Goal: Task Accomplishment & Management: Use online tool/utility

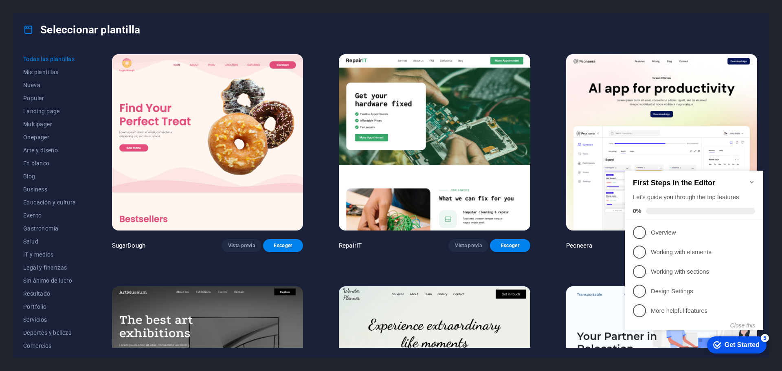
click at [750, 179] on icon "Minimize checklist" at bounding box center [752, 182] width 7 height 7
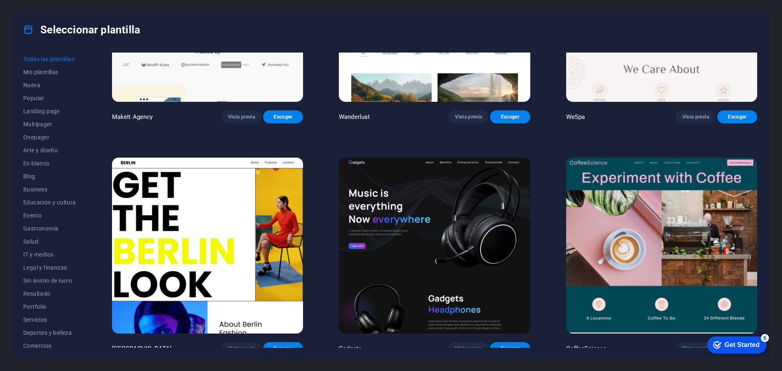
scroll to position [2431, 0]
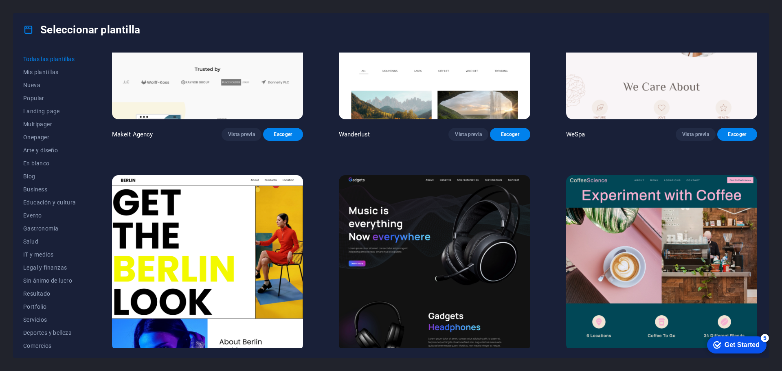
click at [411, 185] on img at bounding box center [434, 263] width 191 height 176
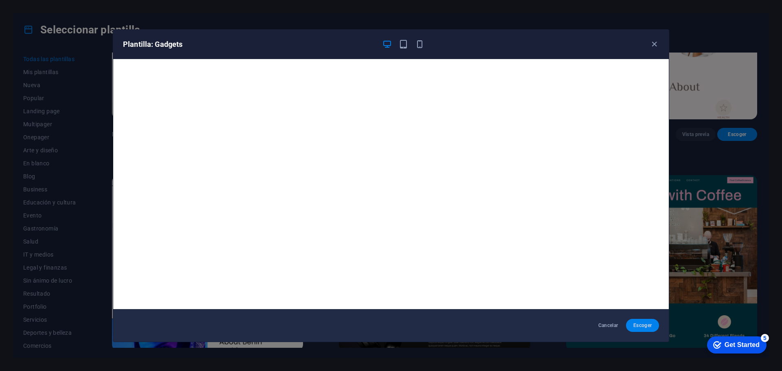
click at [646, 329] on button "Escoger" at bounding box center [642, 325] width 33 height 13
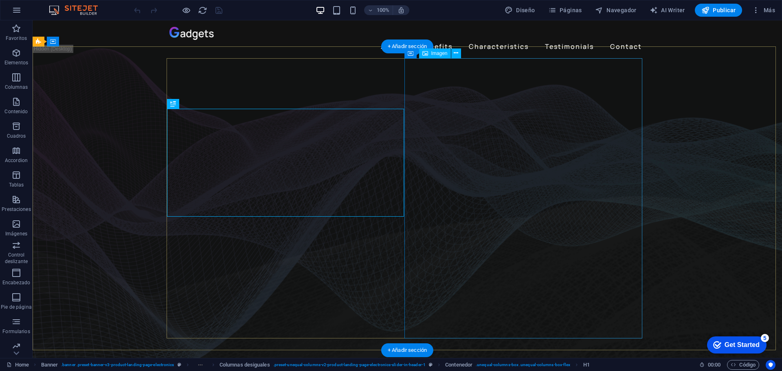
select select "%"
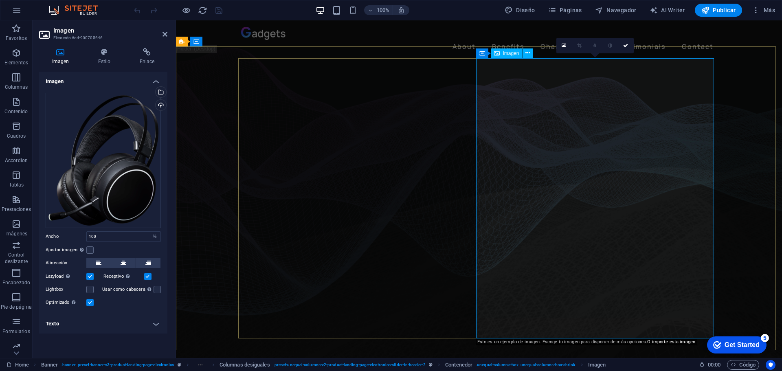
click at [516, 55] on span "Imagen" at bounding box center [511, 53] width 16 height 5
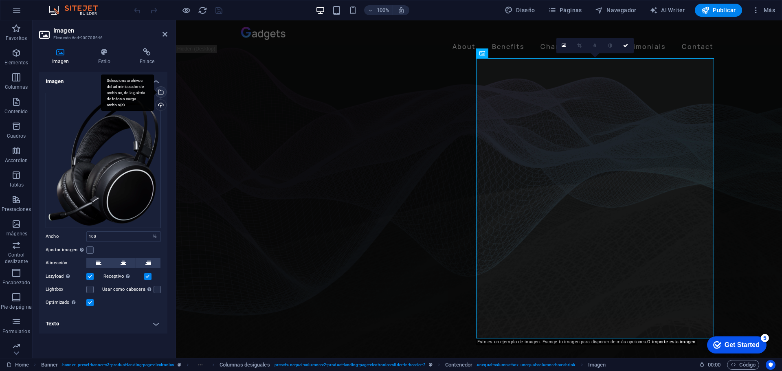
click at [164, 88] on div "Selecciona archivos del administrador de archivos, de la galería de fotos o car…" at bounding box center [160, 93] width 12 height 12
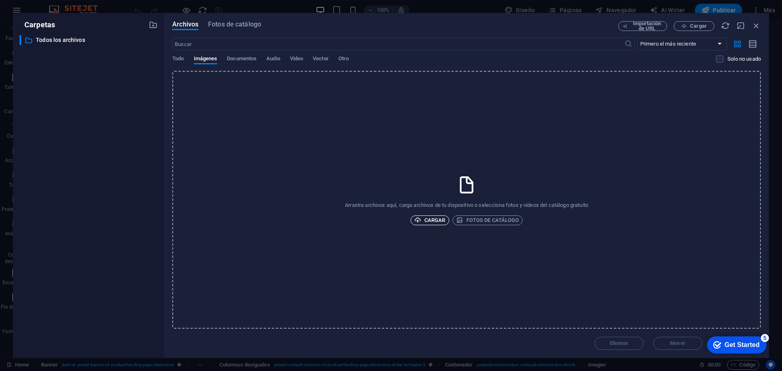
click at [430, 221] on span "Cargar" at bounding box center [429, 220] width 31 height 10
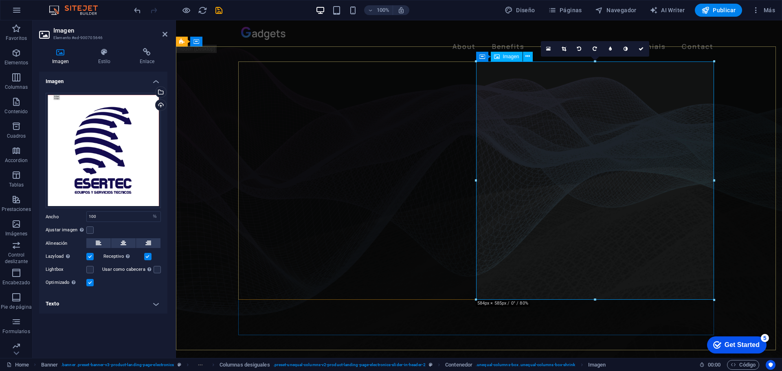
click at [161, 102] on div "Cargar" at bounding box center [160, 106] width 12 height 12
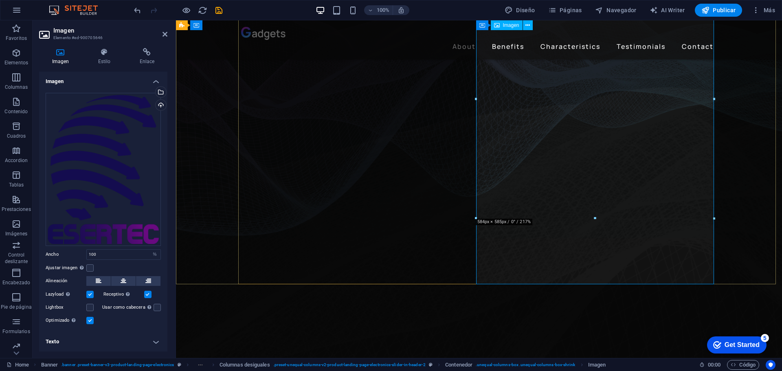
scroll to position [81, 0]
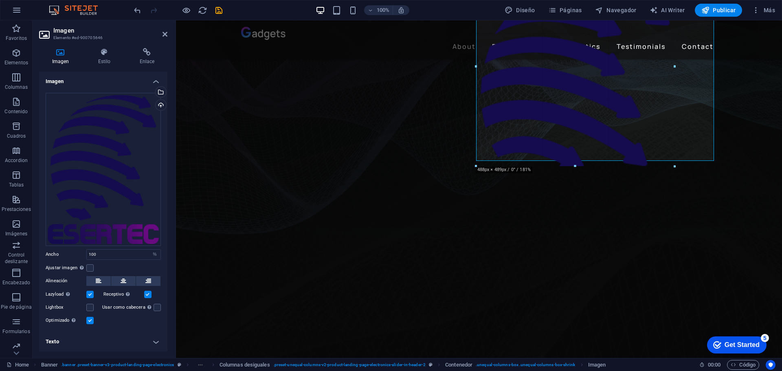
drag, startPoint x: 477, startPoint y: 217, endPoint x: 514, endPoint y: 178, distance: 53.9
type input "489"
select select "px"
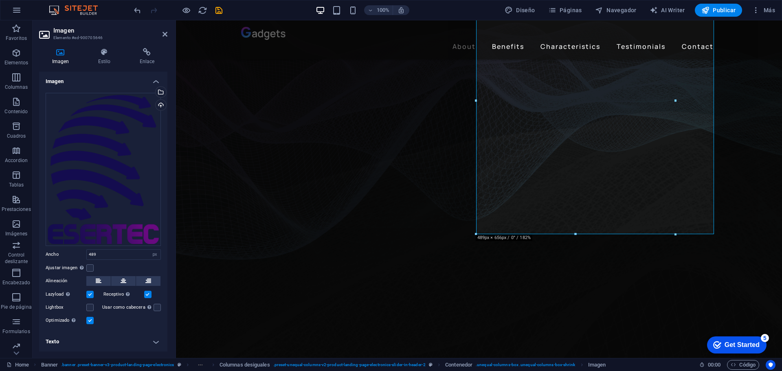
scroll to position [0, 0]
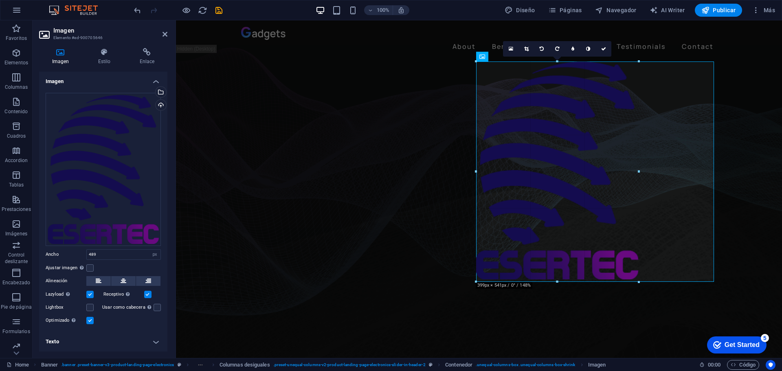
drag, startPoint x: 675, startPoint y: 49, endPoint x: 634, endPoint y: 96, distance: 62.3
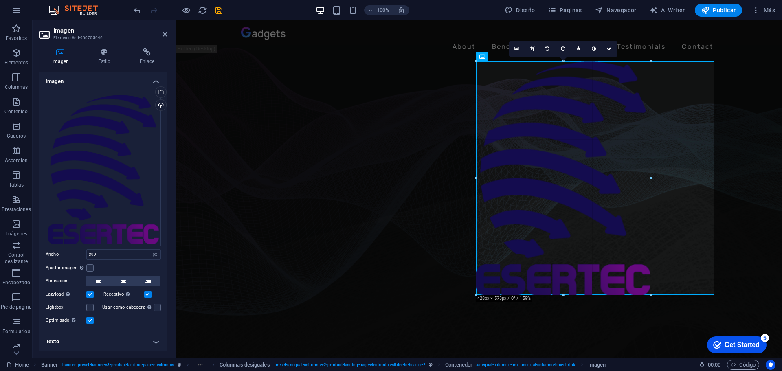
drag, startPoint x: 640, startPoint y: 61, endPoint x: 478, endPoint y: 31, distance: 164.4
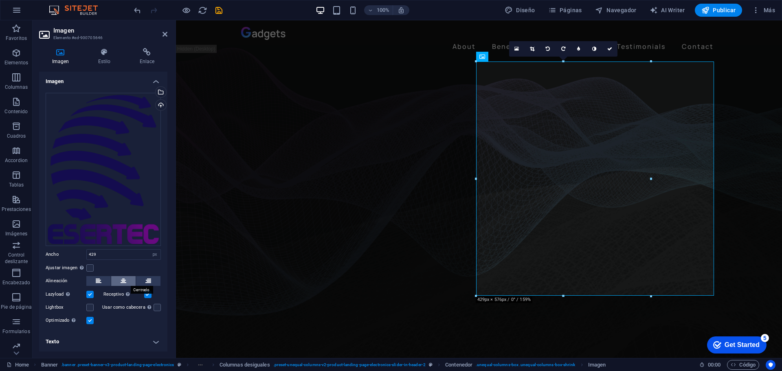
click at [121, 276] on icon at bounding box center [124, 281] width 6 height 10
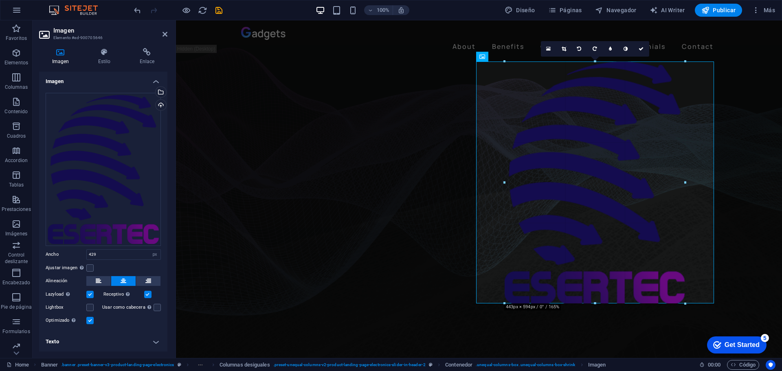
drag, startPoint x: 682, startPoint y: 63, endPoint x: 688, endPoint y: 60, distance: 6.6
type input "444"
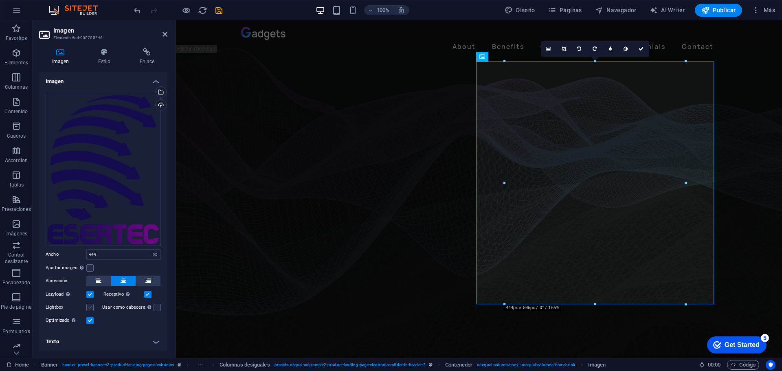
click at [87, 308] on label at bounding box center [89, 307] width 7 height 7
click at [0, 0] on input "Lightbox" at bounding box center [0, 0] width 0 height 0
click at [89, 308] on label at bounding box center [89, 307] width 7 height 7
click at [0, 0] on input "Lightbox" at bounding box center [0, 0] width 0 height 0
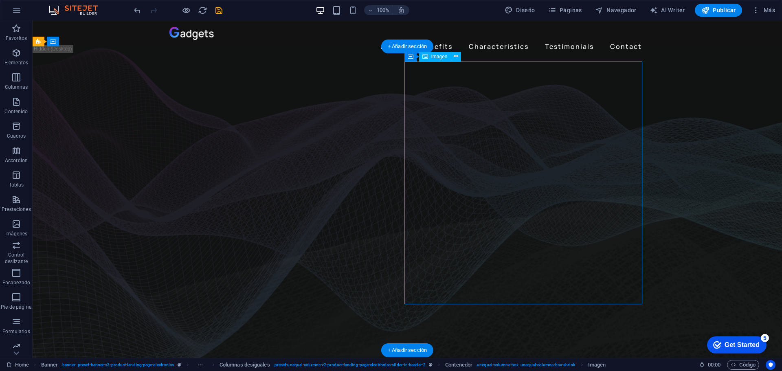
select select "px"
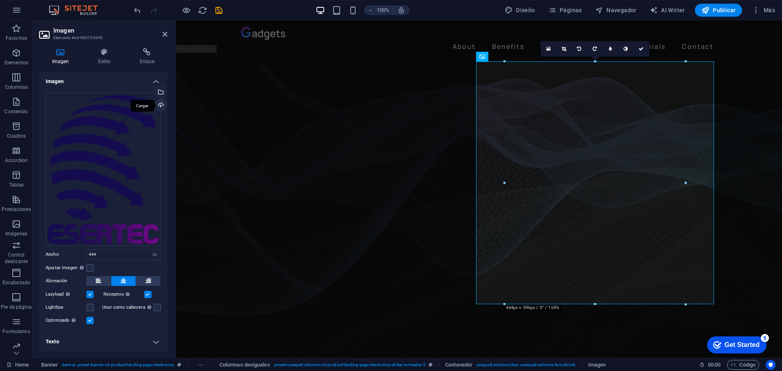
click at [163, 108] on div "Cargar" at bounding box center [160, 106] width 12 height 12
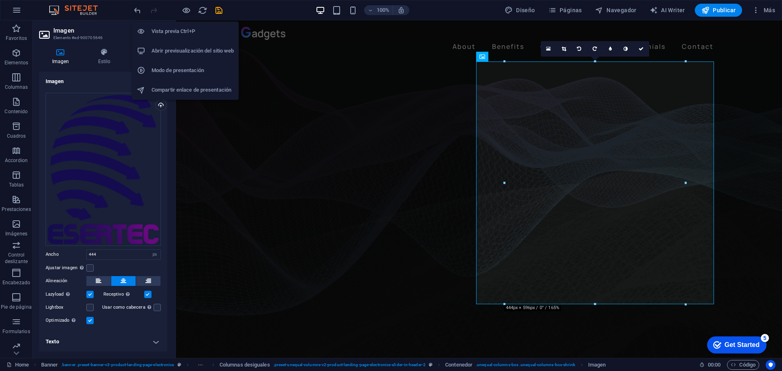
click at [178, 32] on h6 "Vista previa Ctrl+P" at bounding box center [193, 31] width 82 height 10
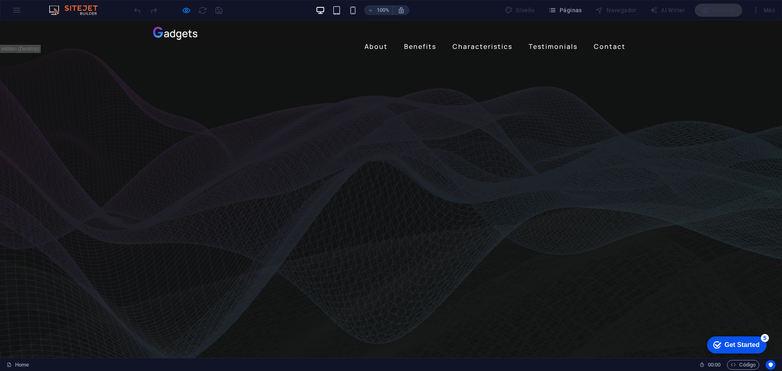
select select "px"
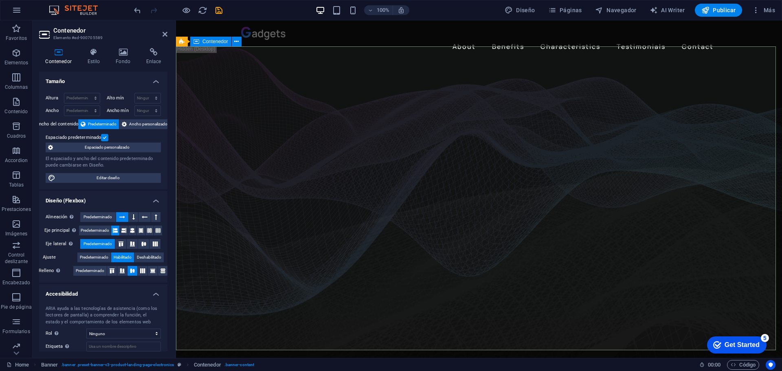
click at [139, 9] on icon "undo" at bounding box center [137, 10] width 9 height 9
click at [138, 12] on icon "undo" at bounding box center [137, 10] width 9 height 9
click at [168, 33] on aside "Contenedor Elemento #ed-900705589 Contenedor Estilo Fondo Enlace Tamaño Altura …" at bounding box center [104, 189] width 143 height 338
click at [164, 35] on icon at bounding box center [165, 34] width 5 height 7
